Goal: Communication & Community: Answer question/provide support

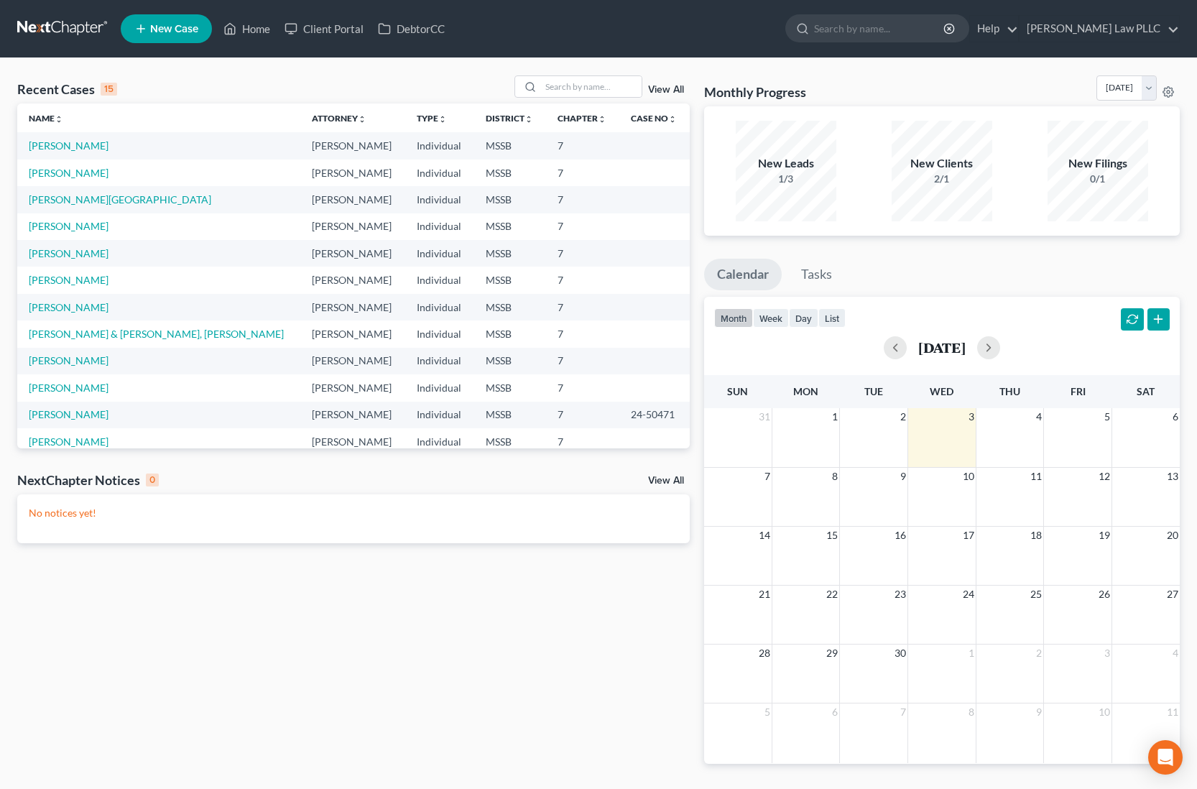
click at [98, 200] on td "[PERSON_NAME][GEOGRAPHIC_DATA]" at bounding box center [158, 199] width 283 height 27
click at [86, 199] on link "[PERSON_NAME][GEOGRAPHIC_DATA]" at bounding box center [120, 199] width 183 height 12
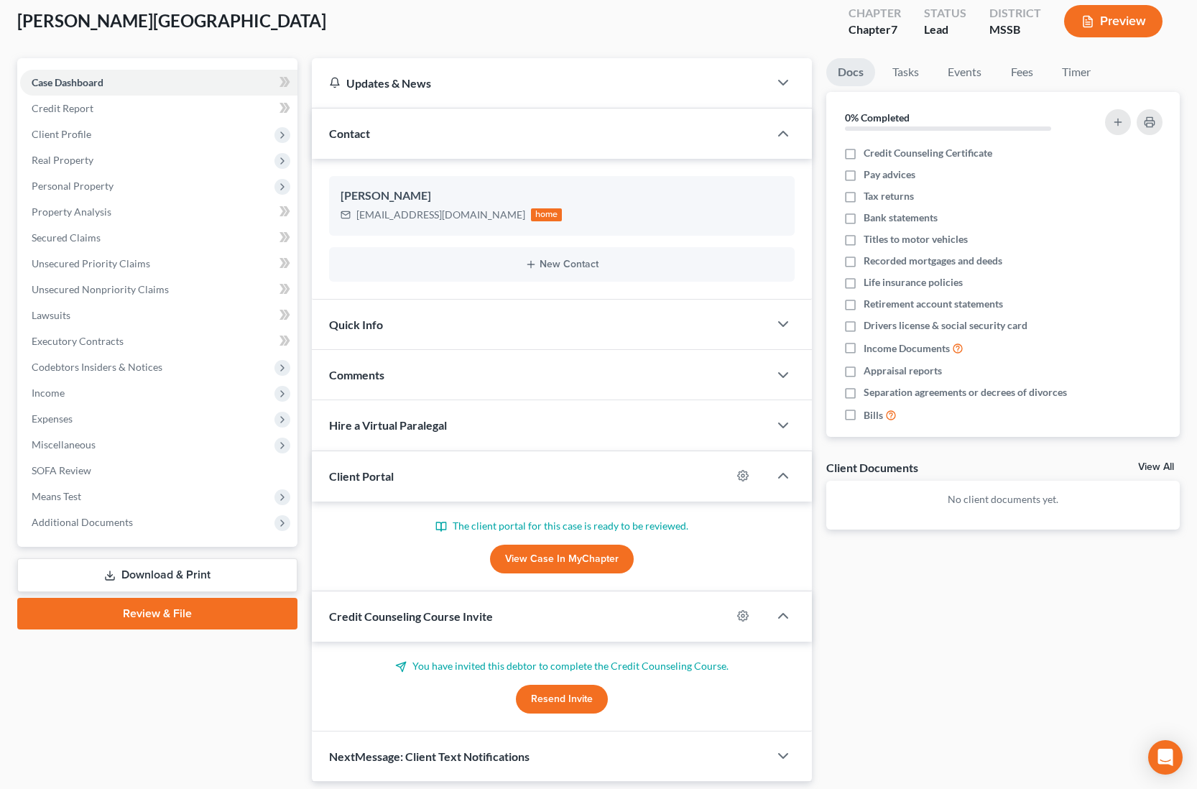
scroll to position [126, 0]
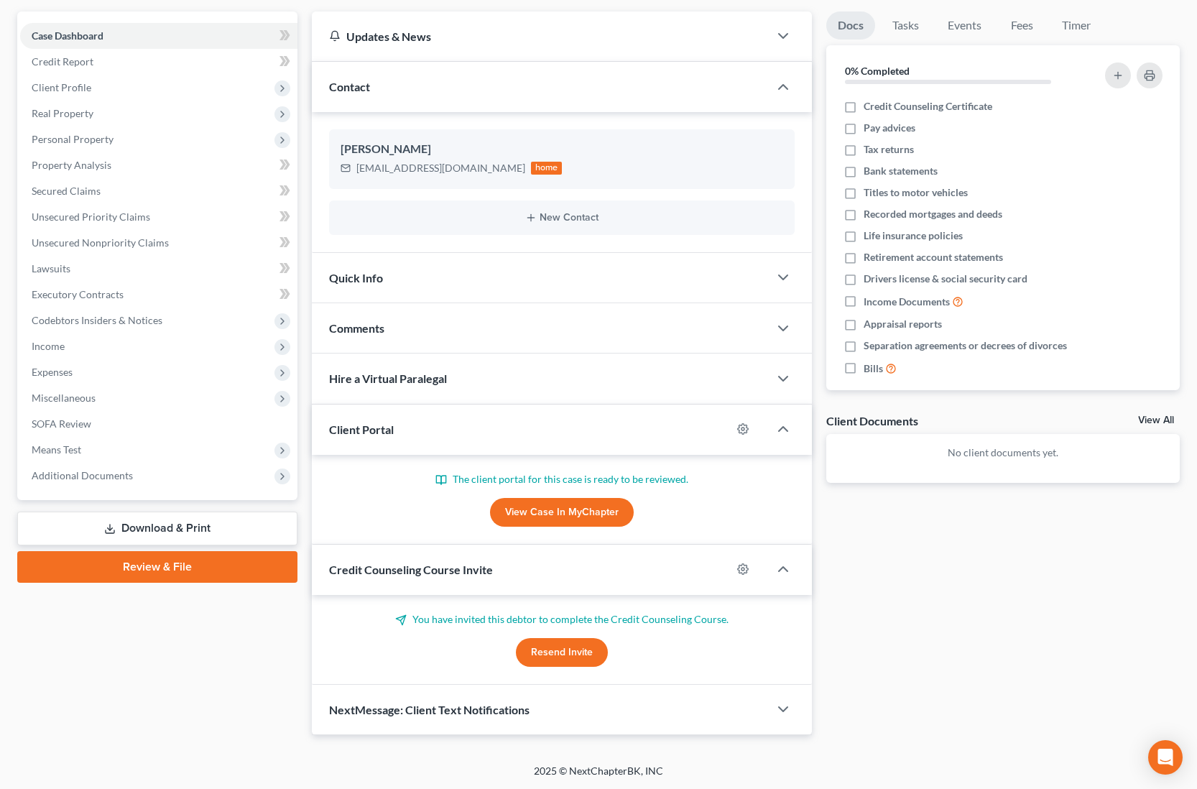
click at [575, 649] on button "Resend Invite" at bounding box center [562, 652] width 92 height 29
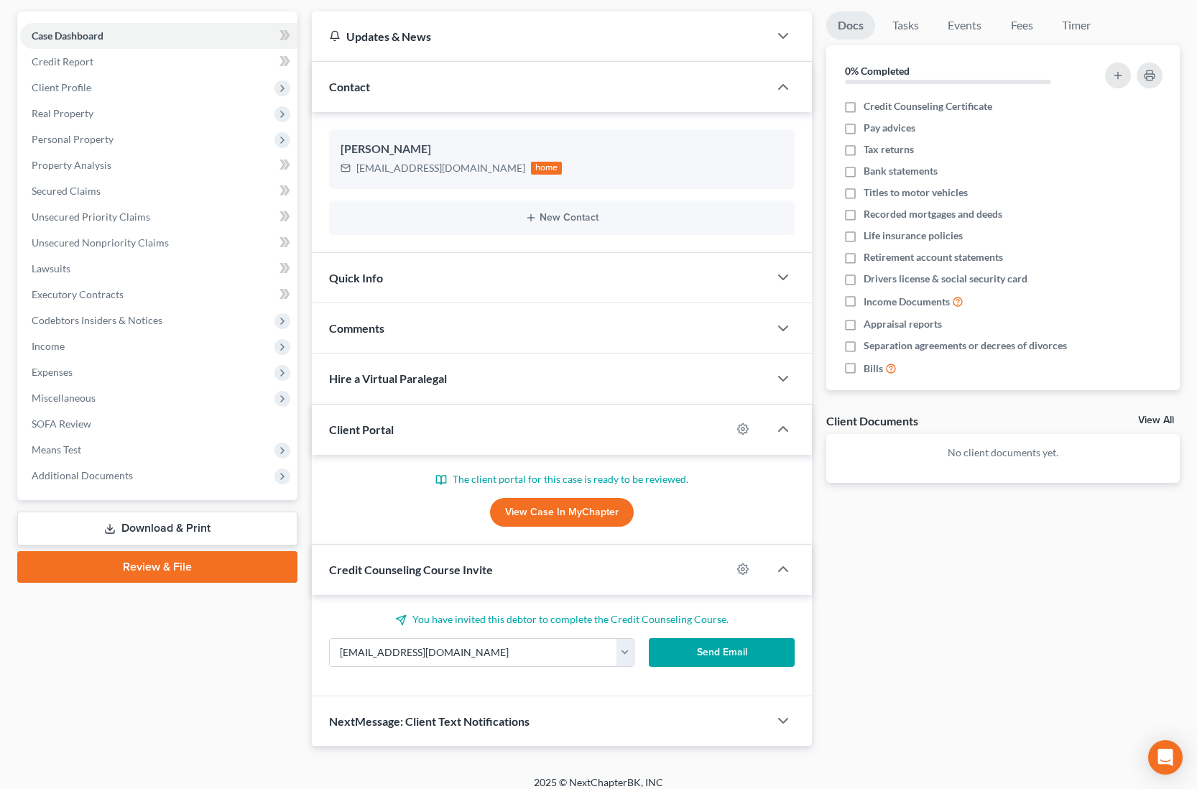
click at [683, 653] on button "Send Email" at bounding box center [722, 652] width 146 height 29
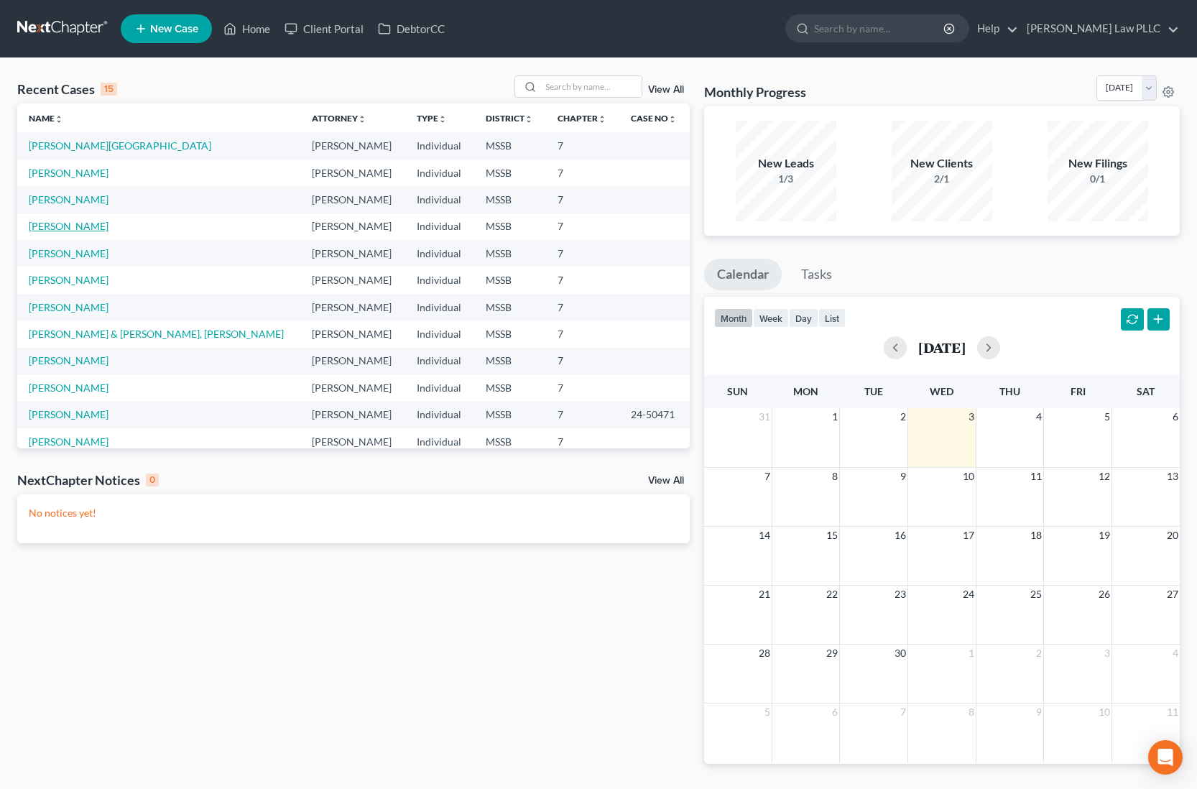
click at [77, 228] on link "[PERSON_NAME]" at bounding box center [69, 226] width 80 height 12
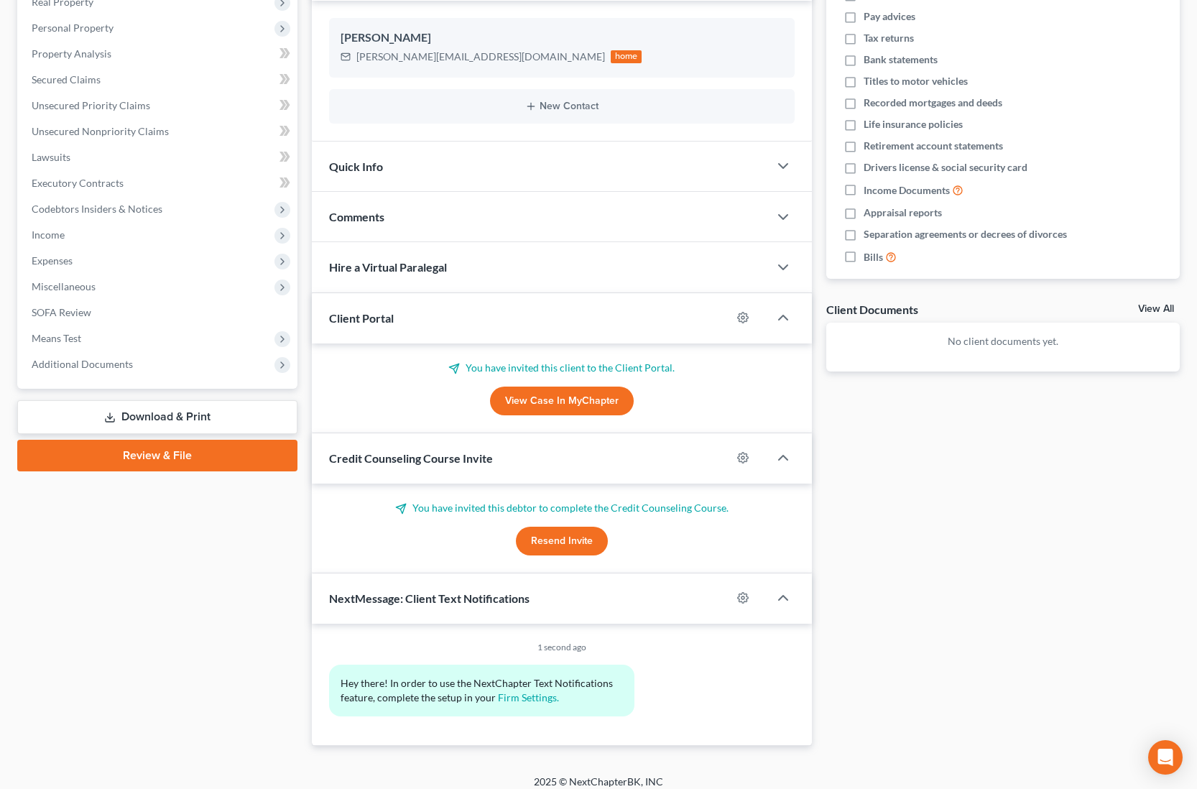
scroll to position [249, 0]
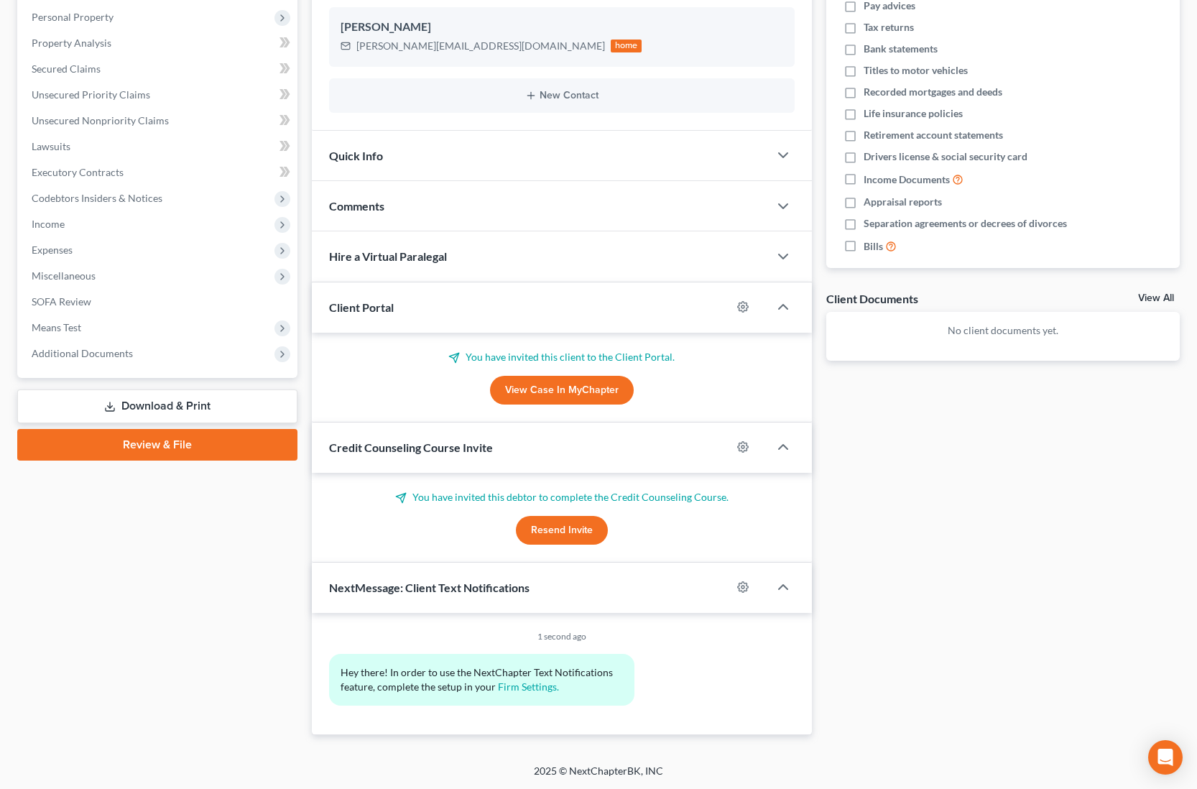
click at [548, 528] on button "Resend Invite" at bounding box center [562, 530] width 92 height 29
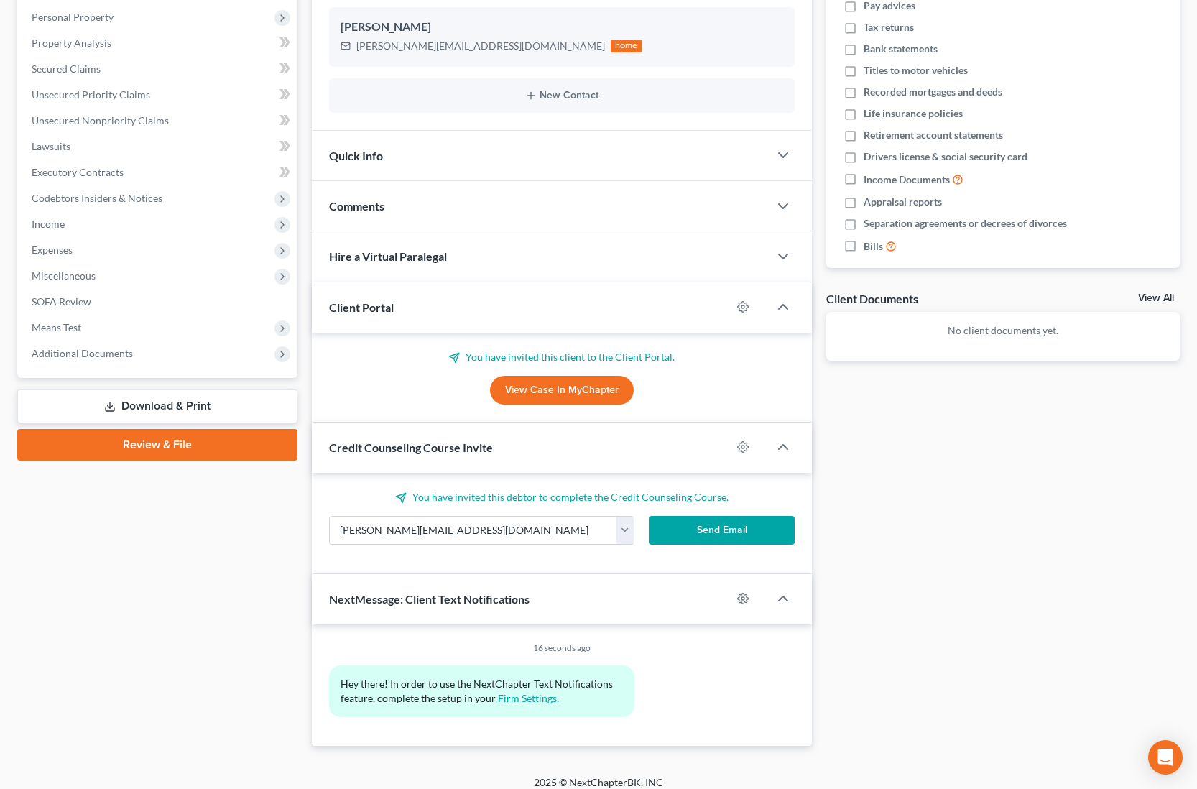
click at [734, 535] on button "Send Email" at bounding box center [722, 530] width 146 height 29
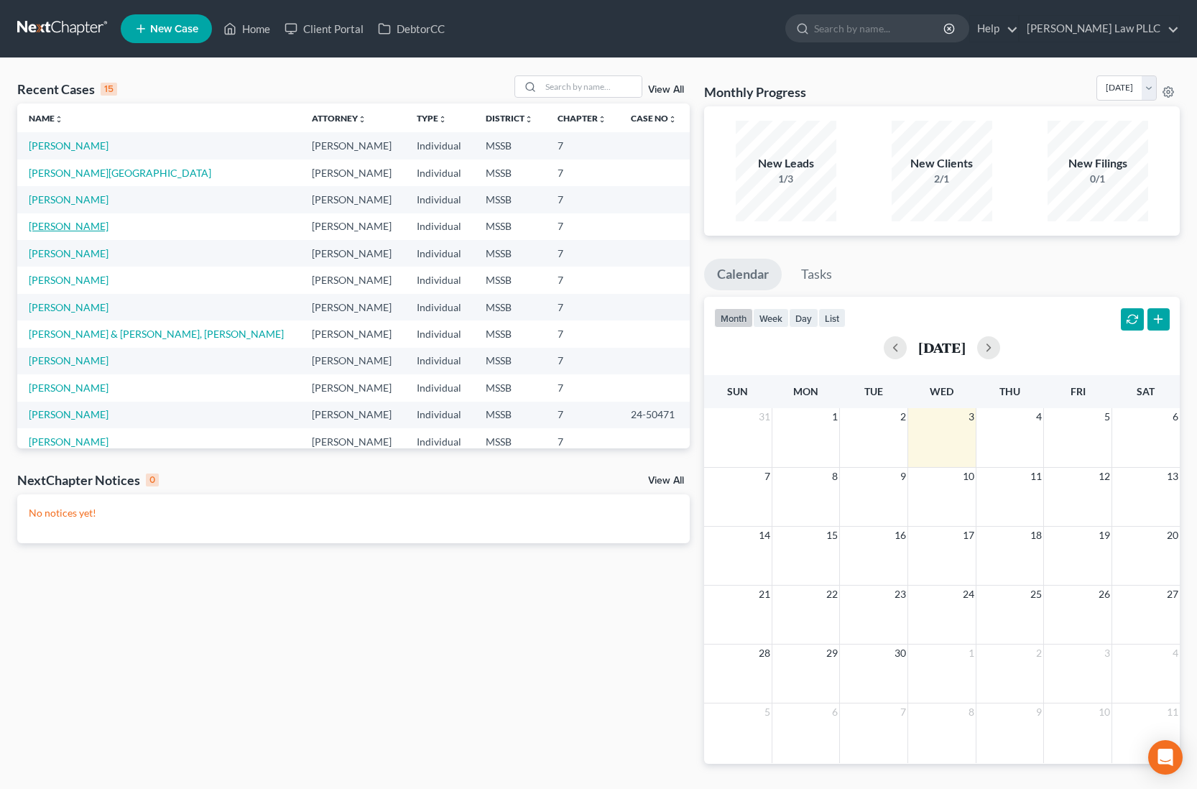
click at [71, 231] on link "[PERSON_NAME]" at bounding box center [69, 226] width 80 height 12
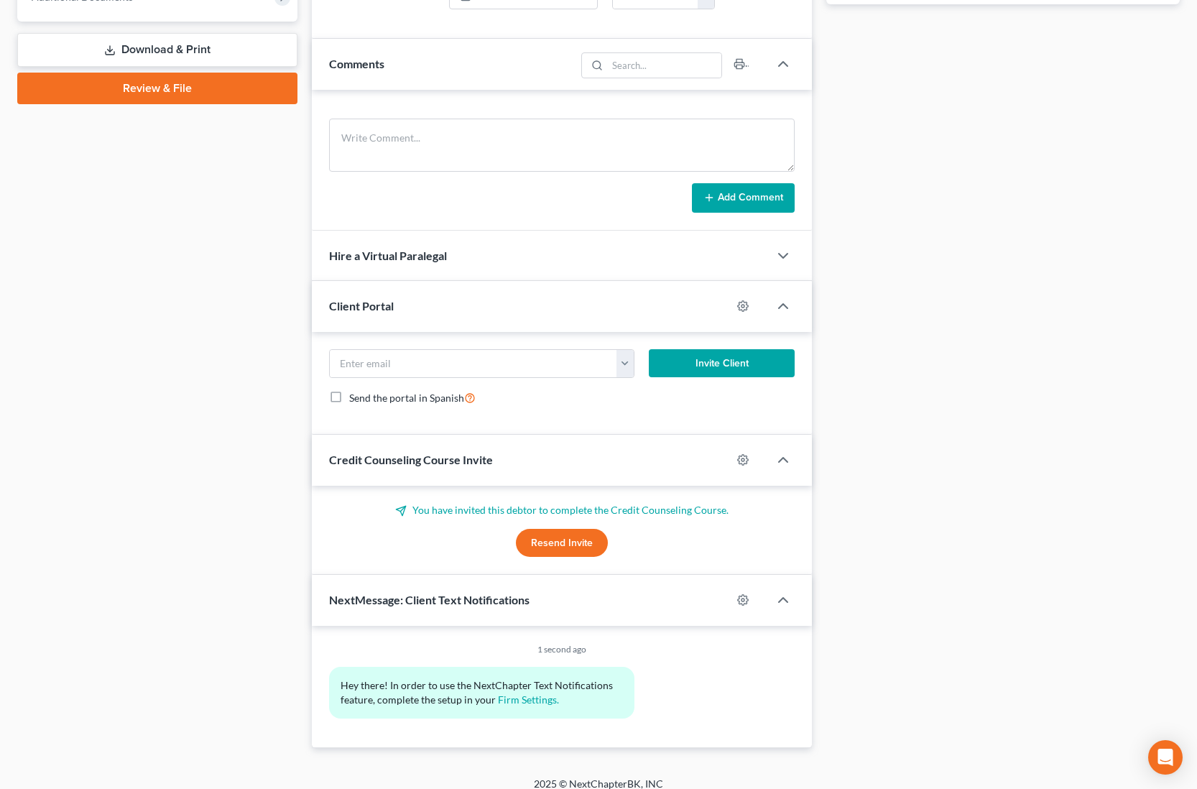
scroll to position [618, 0]
